Goal: Task Accomplishment & Management: Complete application form

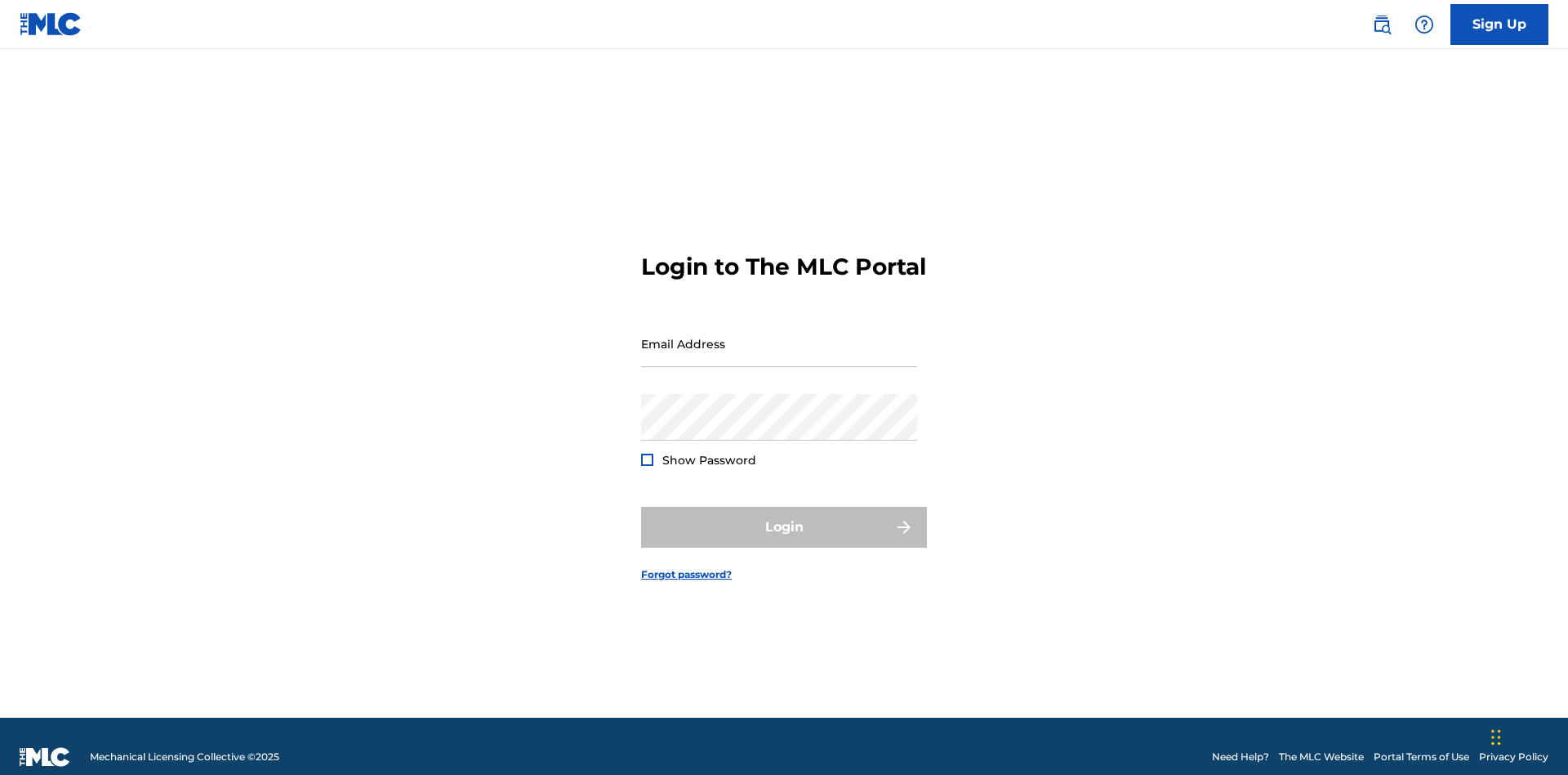
scroll to position [21, 0]
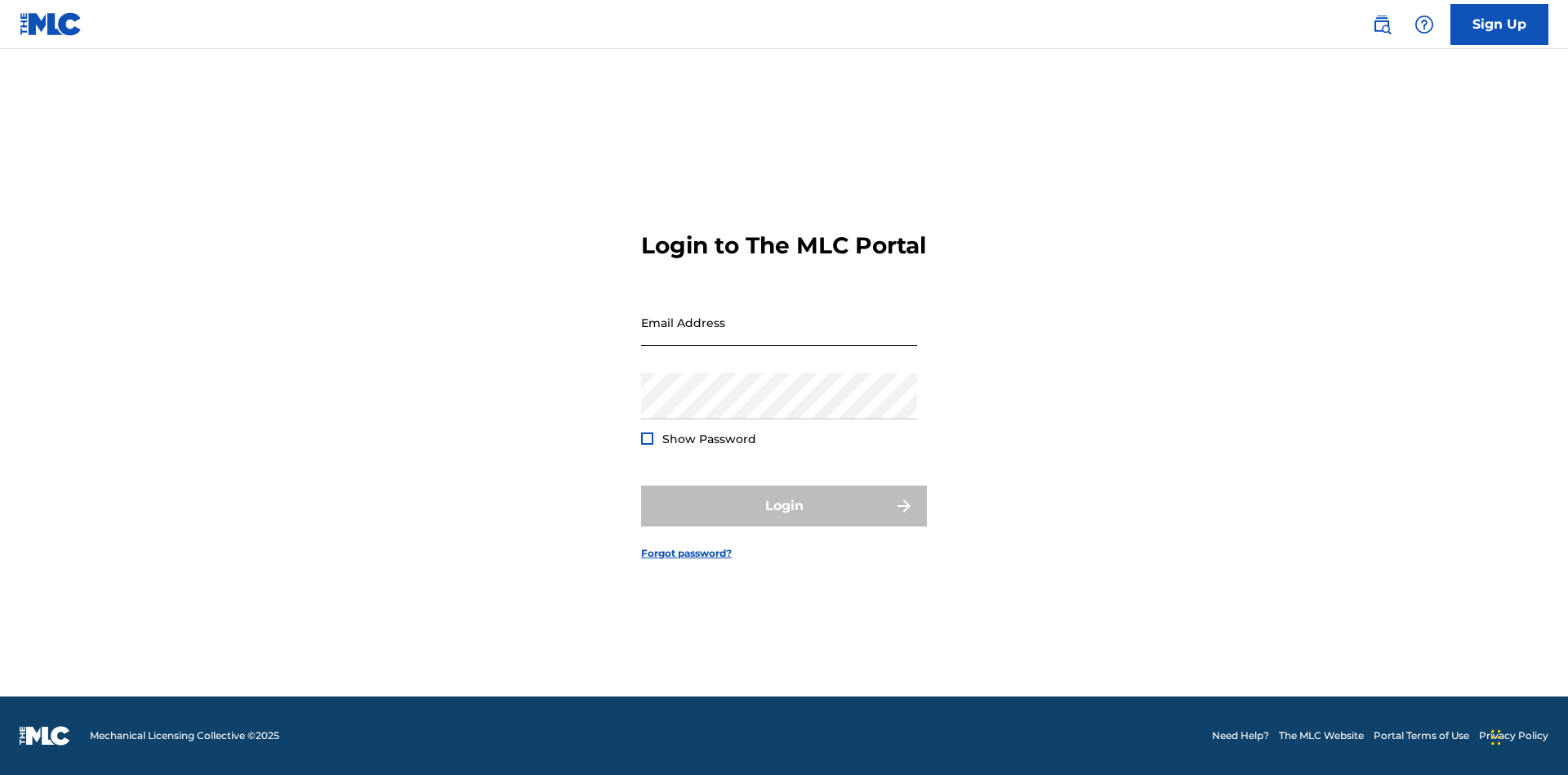
click at [779, 335] on input "Email Address" at bounding box center [779, 322] width 276 height 47
type input "[EMAIL_ADDRESS][DOMAIN_NAME]"
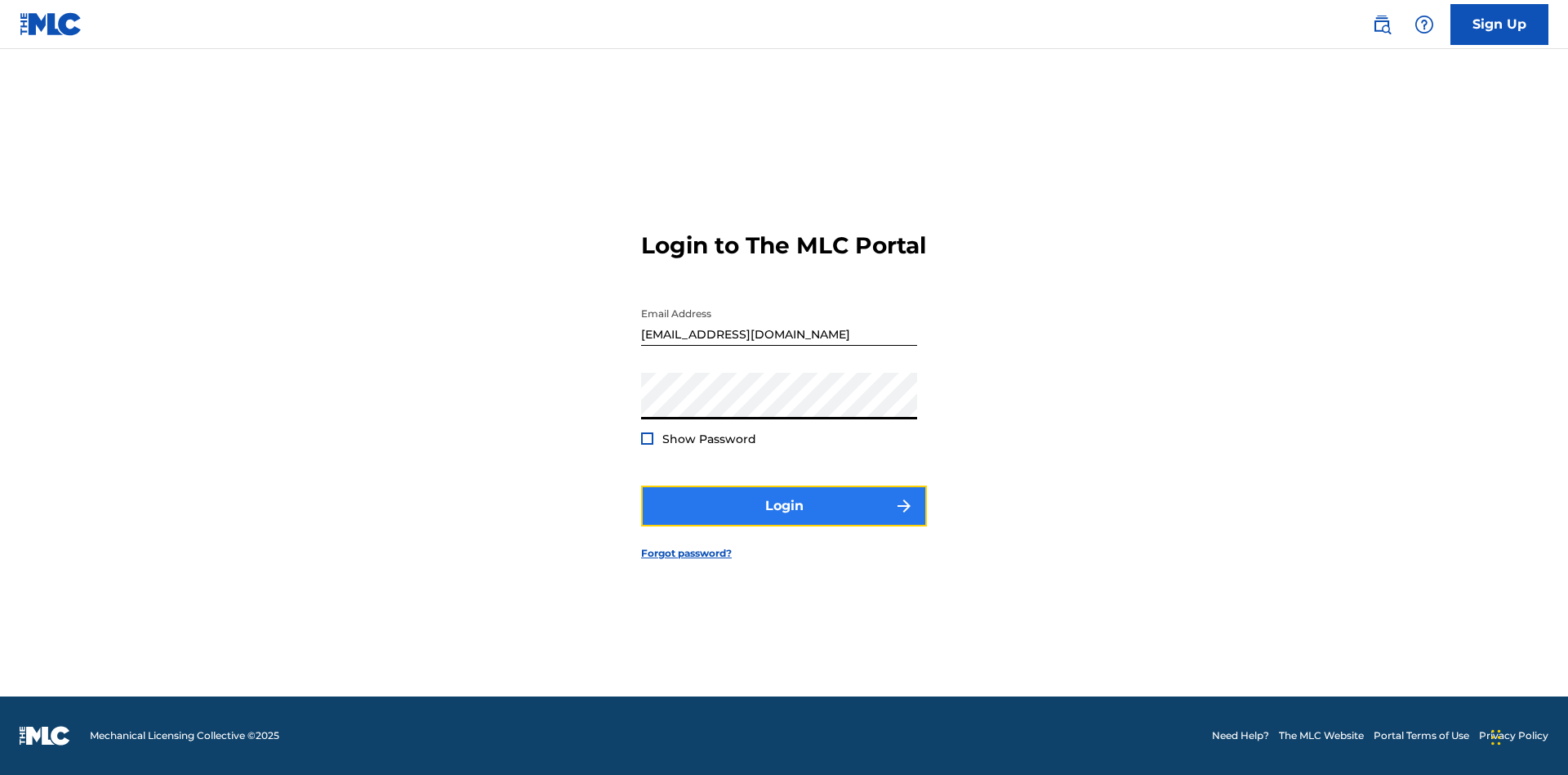
click at [784, 520] on button "Login" at bounding box center [784, 506] width 286 height 41
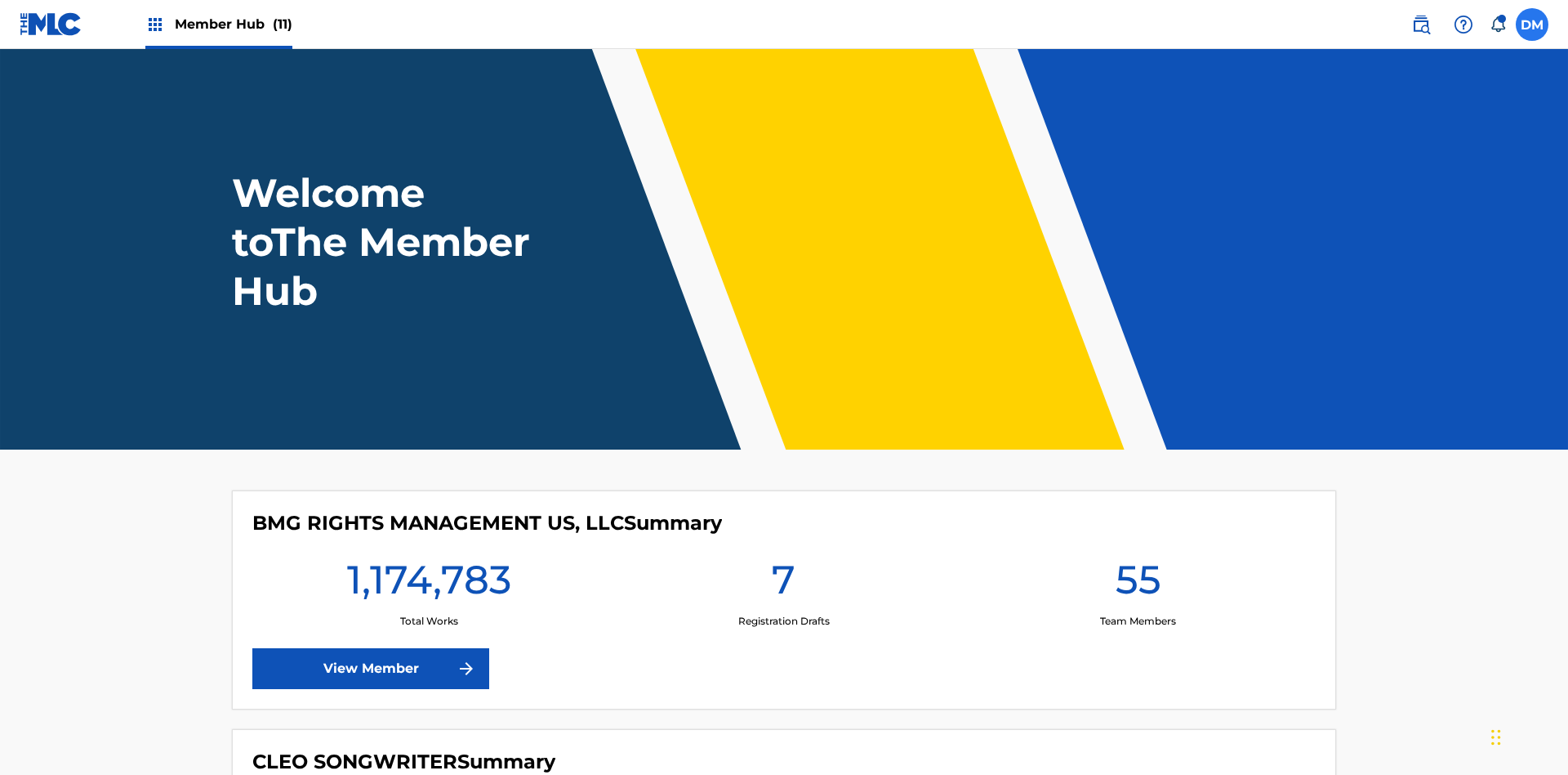
click at [1533, 24] on label at bounding box center [1532, 24] width 33 height 33
click at [1533, 25] on input "[PERSON_NAME] [PERSON_NAME] [PERSON_NAME][EMAIL_ADDRESS][DOMAIN_NAME] Notificat…" at bounding box center [1533, 25] width 0 height 0
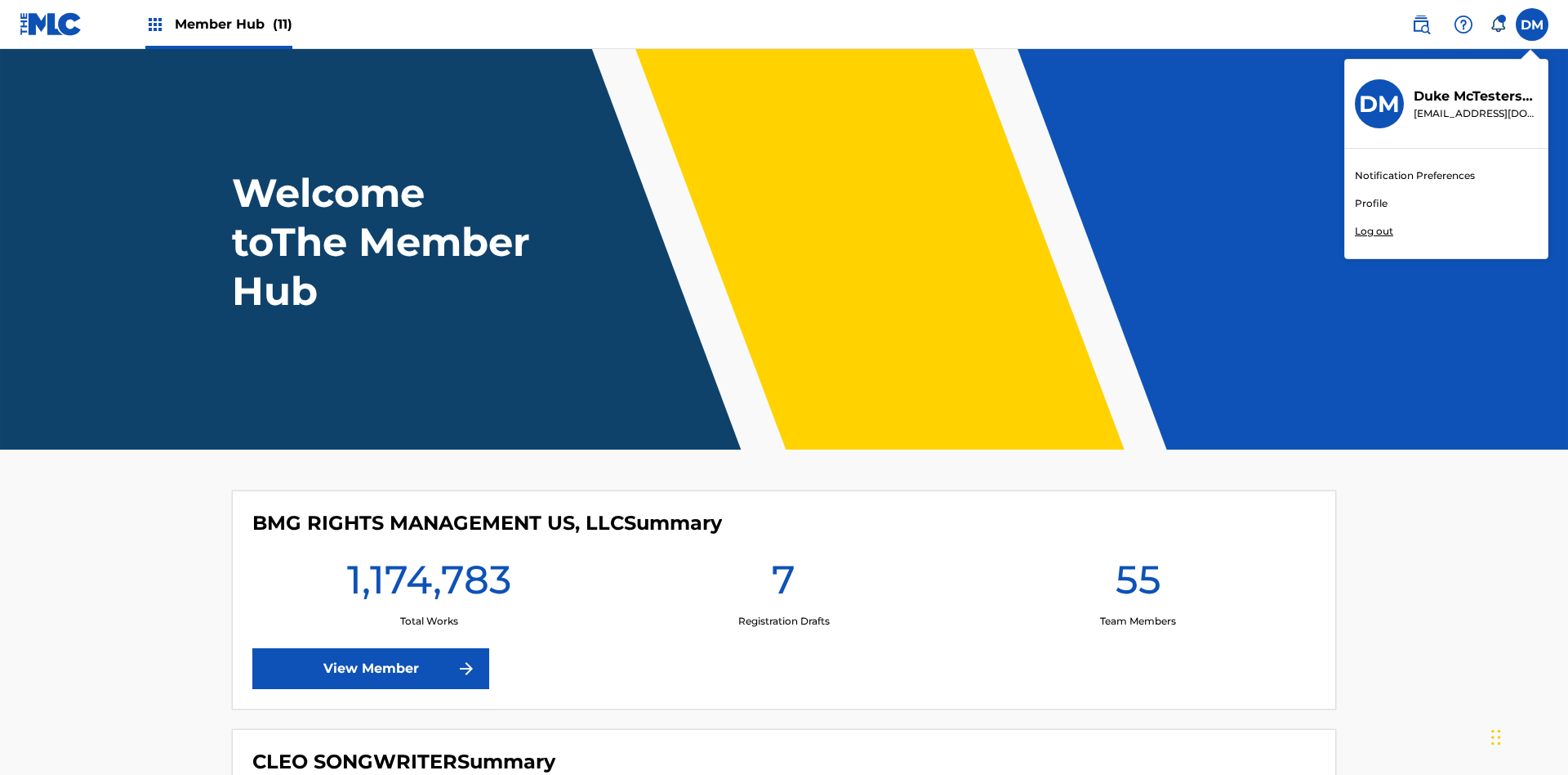
click at [1370, 204] on link "Profile" at bounding box center [1371, 203] width 33 height 15
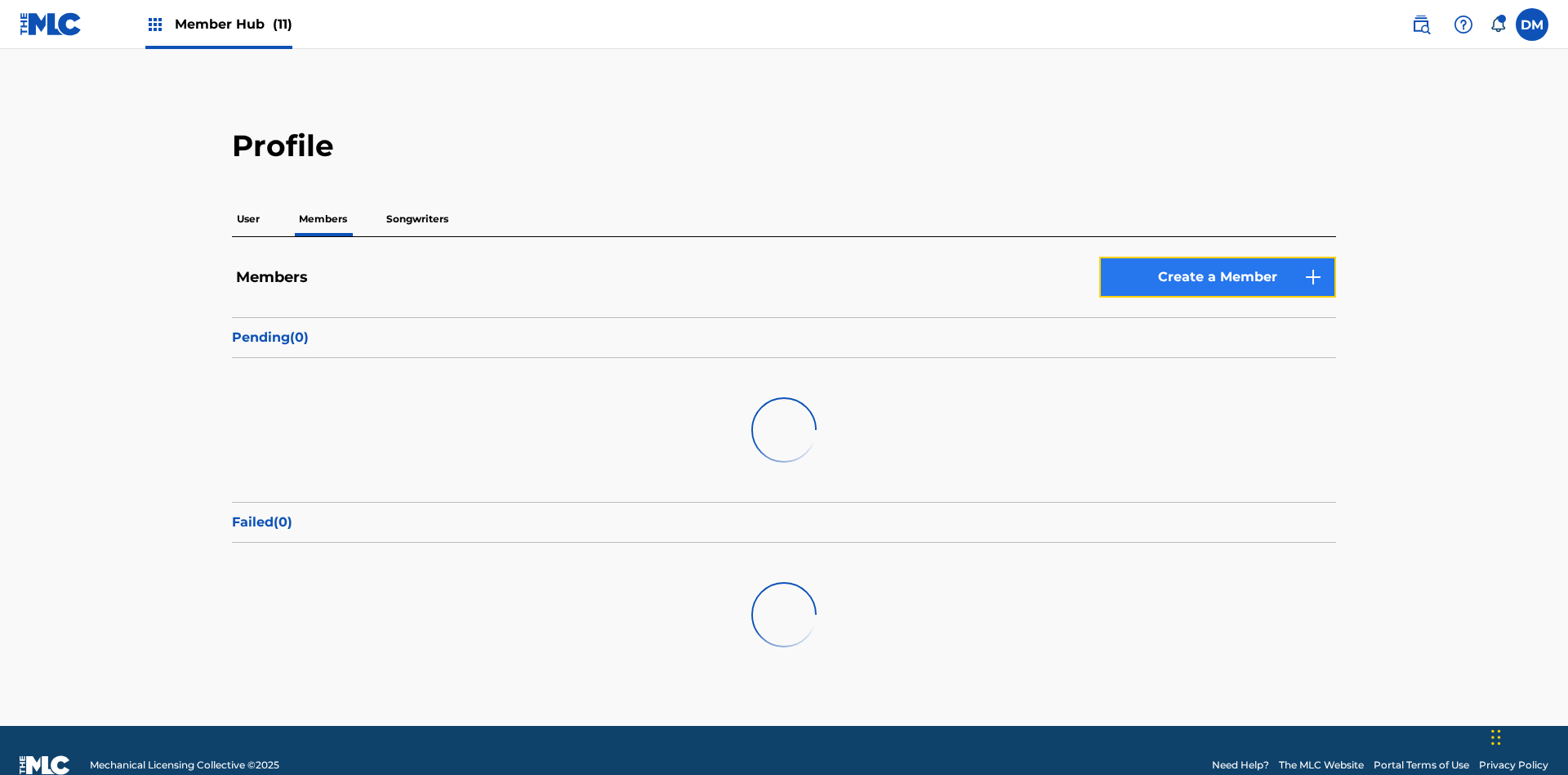
click at [1218, 257] on link "Create a Member" at bounding box center [1218, 277] width 236 height 41
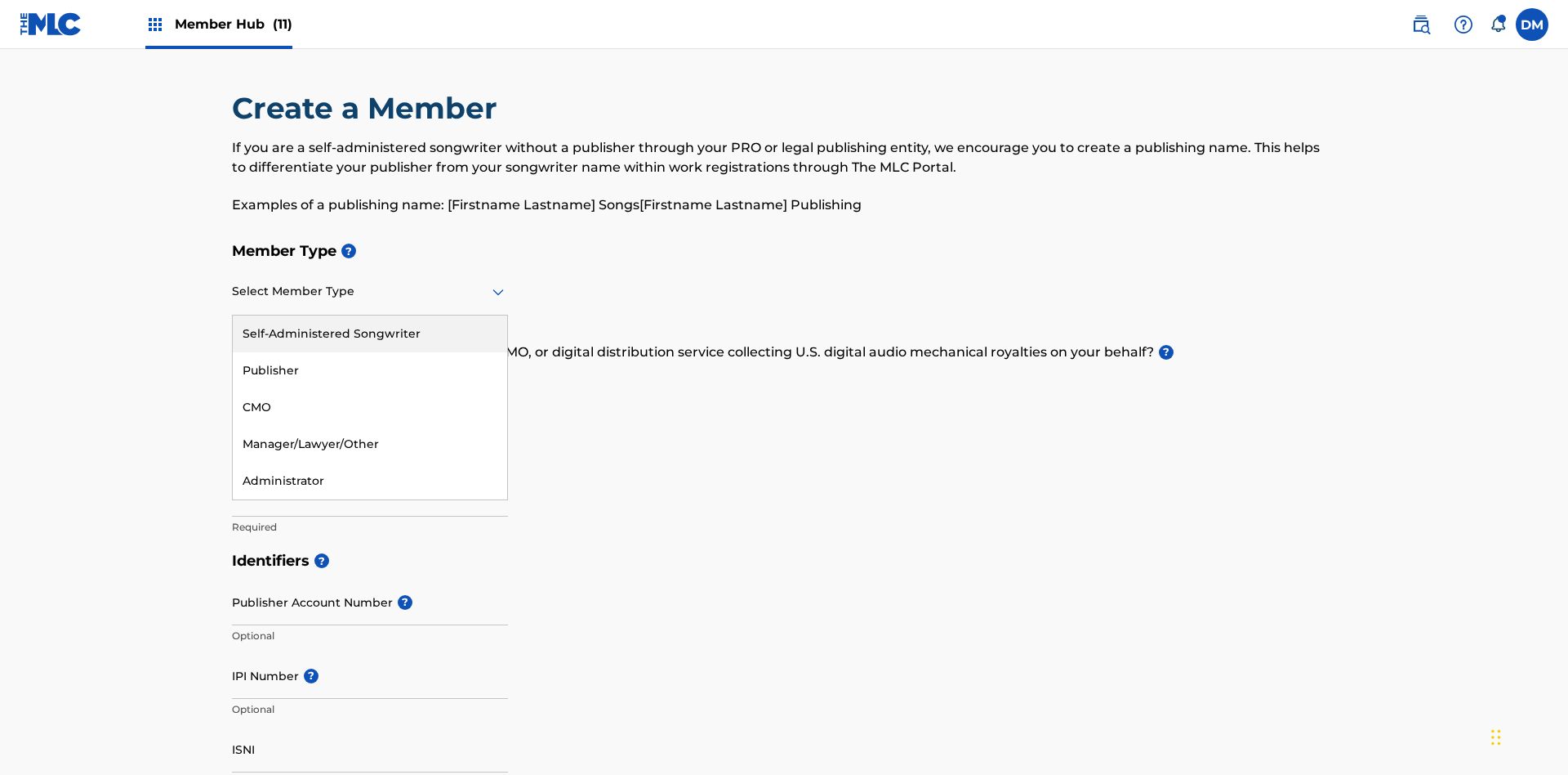
click at [370, 315] on div "Self-Administered Songwriter" at bounding box center [370, 334] width 274 height 37
click at [233, 376] on input "text" at bounding box center [234, 384] width 4 height 17
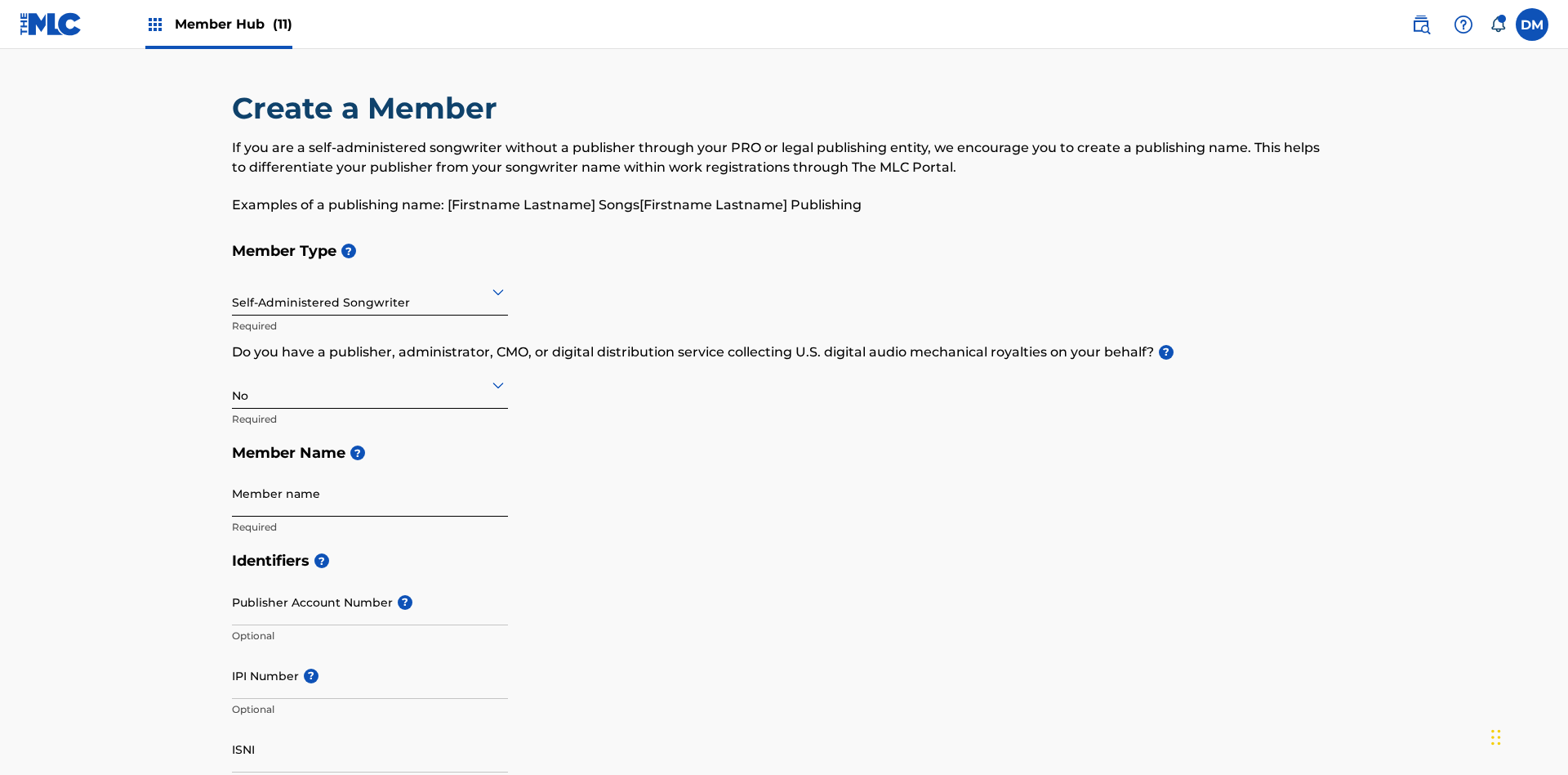
click at [370, 470] on input "Member name" at bounding box center [370, 493] width 276 height 47
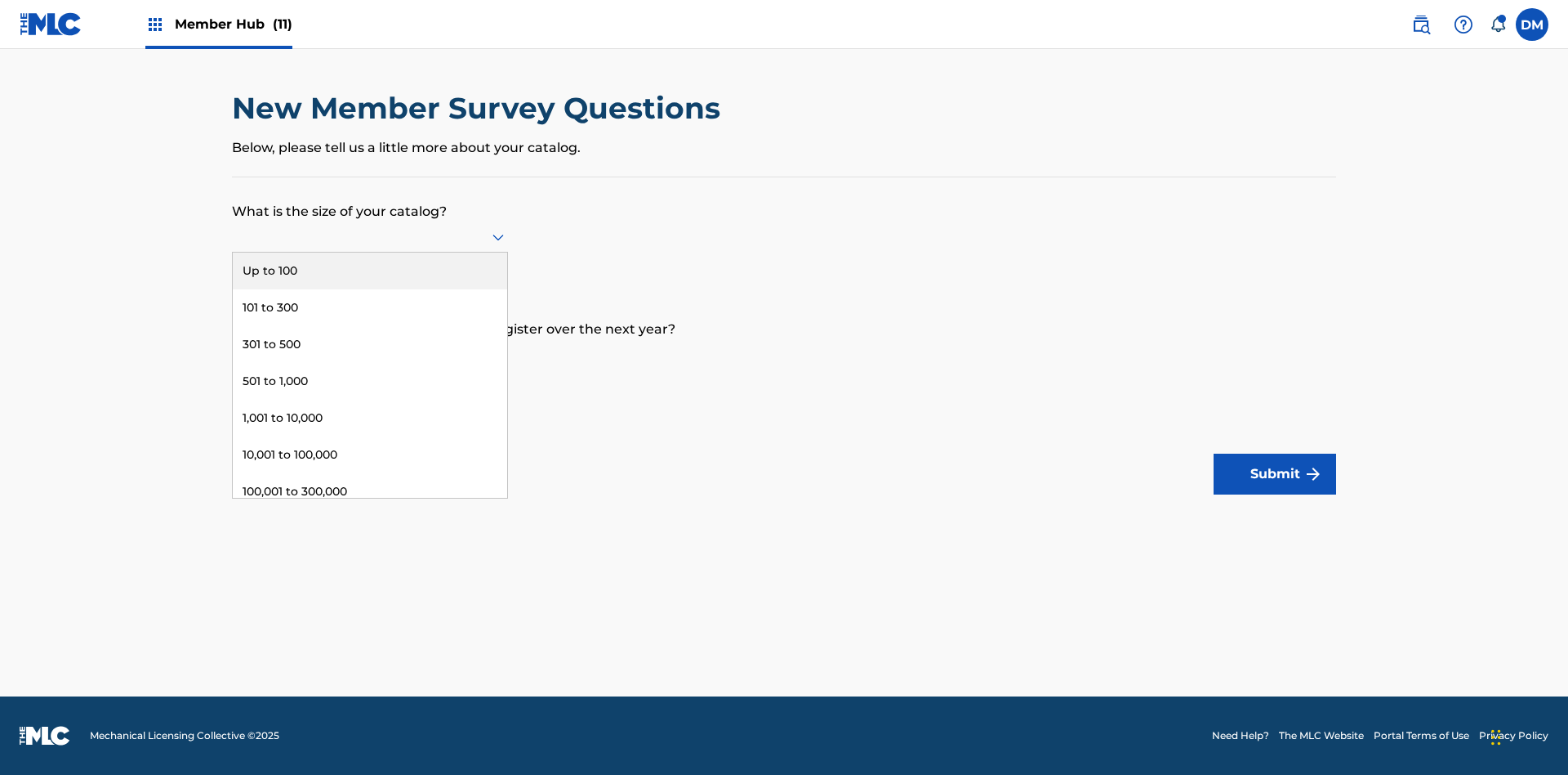
click at [370, 380] on div "501 to 1,000" at bounding box center [370, 381] width 274 height 37
click at [233, 354] on input "text" at bounding box center [234, 354] width 4 height 17
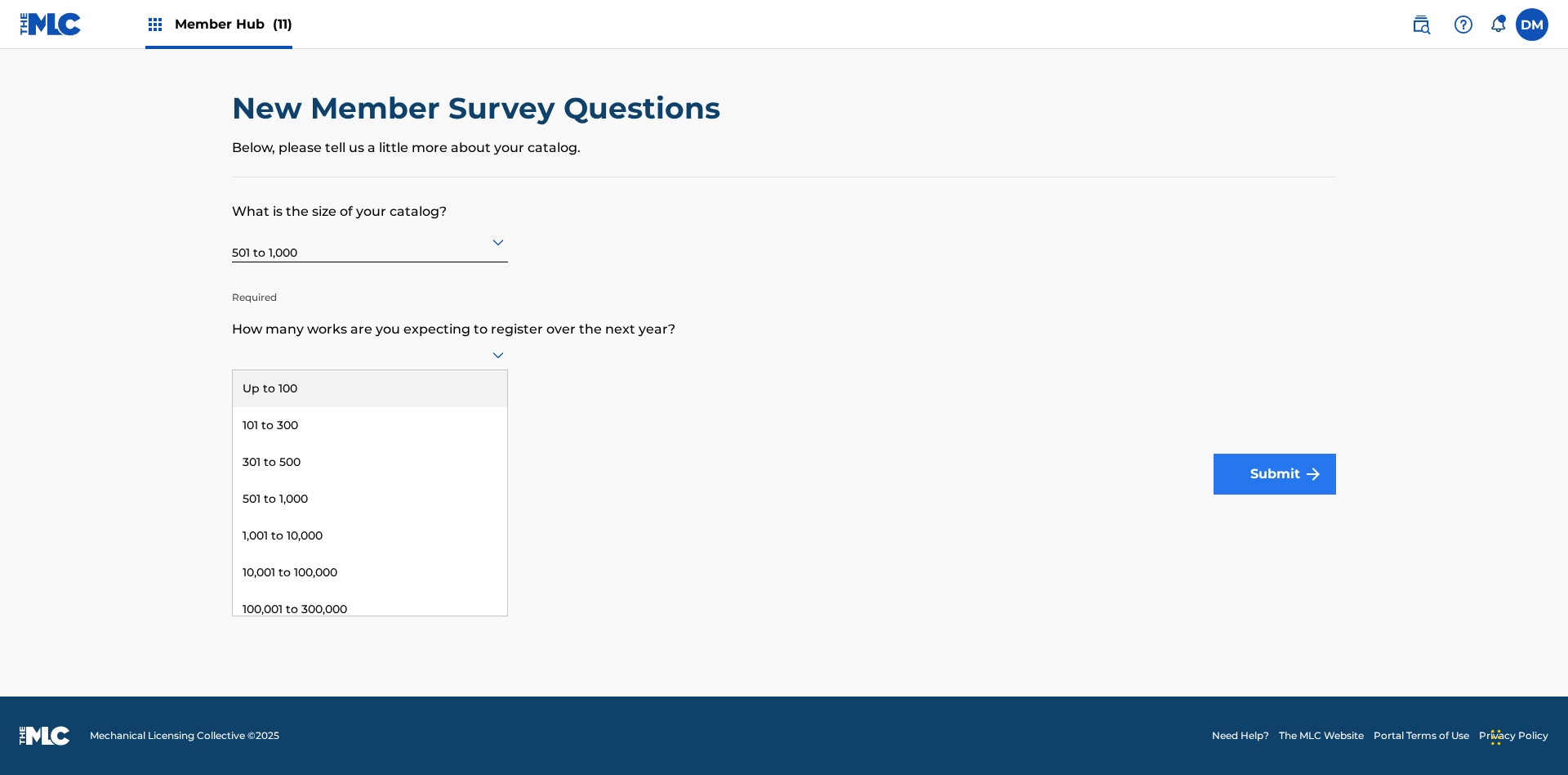
click at [370, 425] on div "101 to 300" at bounding box center [370, 425] width 274 height 37
click at [1275, 474] on button "Submit" at bounding box center [1275, 474] width 123 height 41
